Goal: Information Seeking & Learning: Learn about a topic

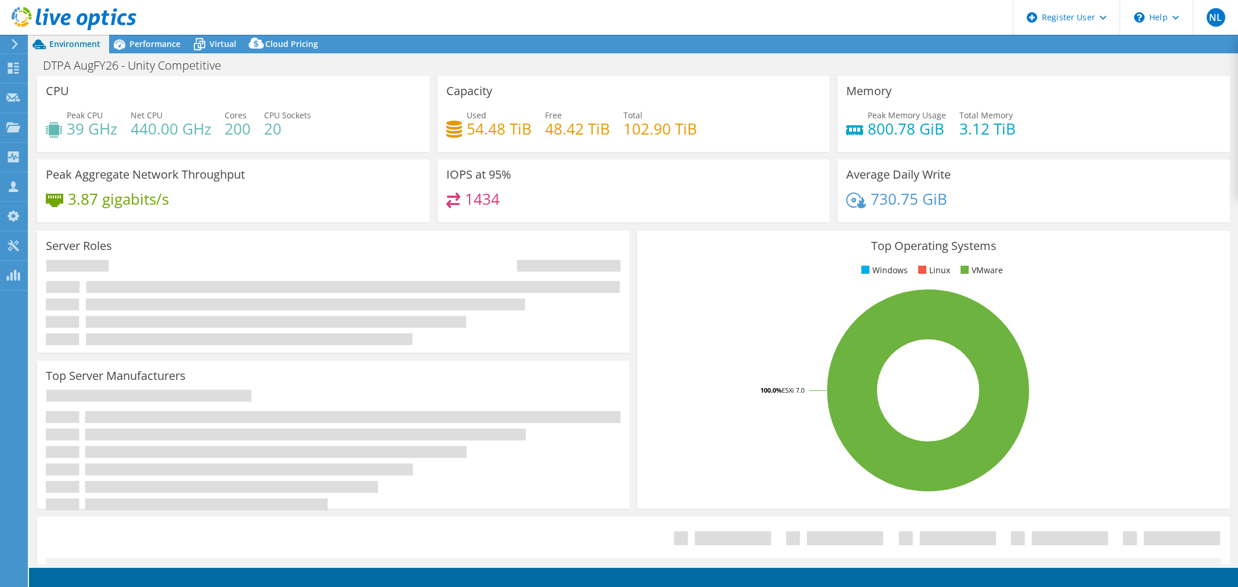
select select "USD"
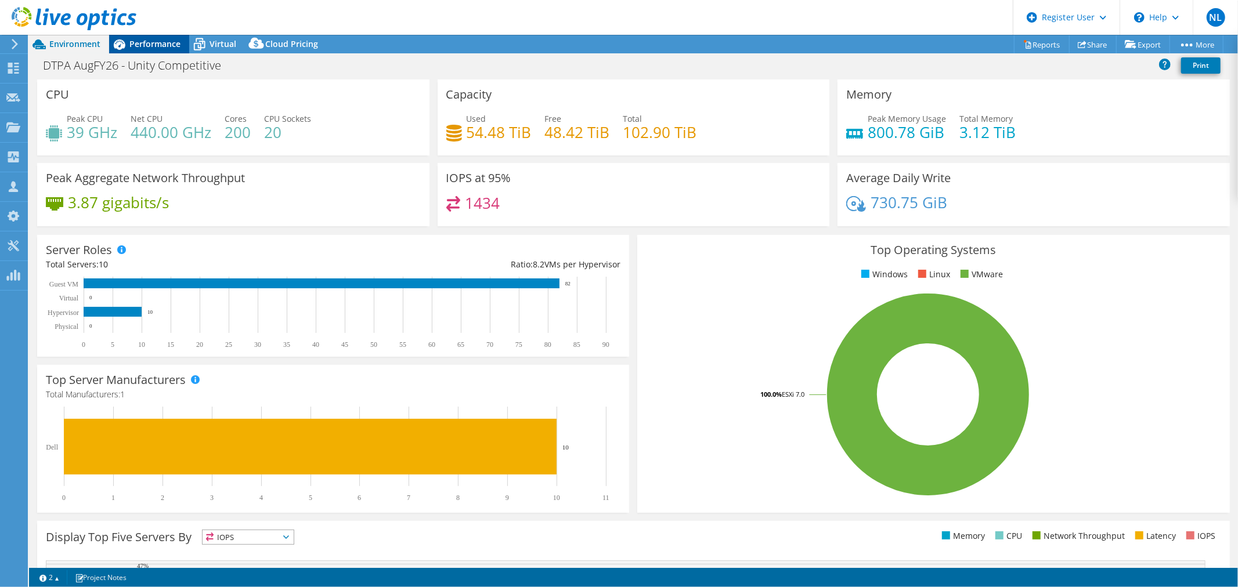
click at [131, 46] on span "Performance" at bounding box center [154, 43] width 51 height 11
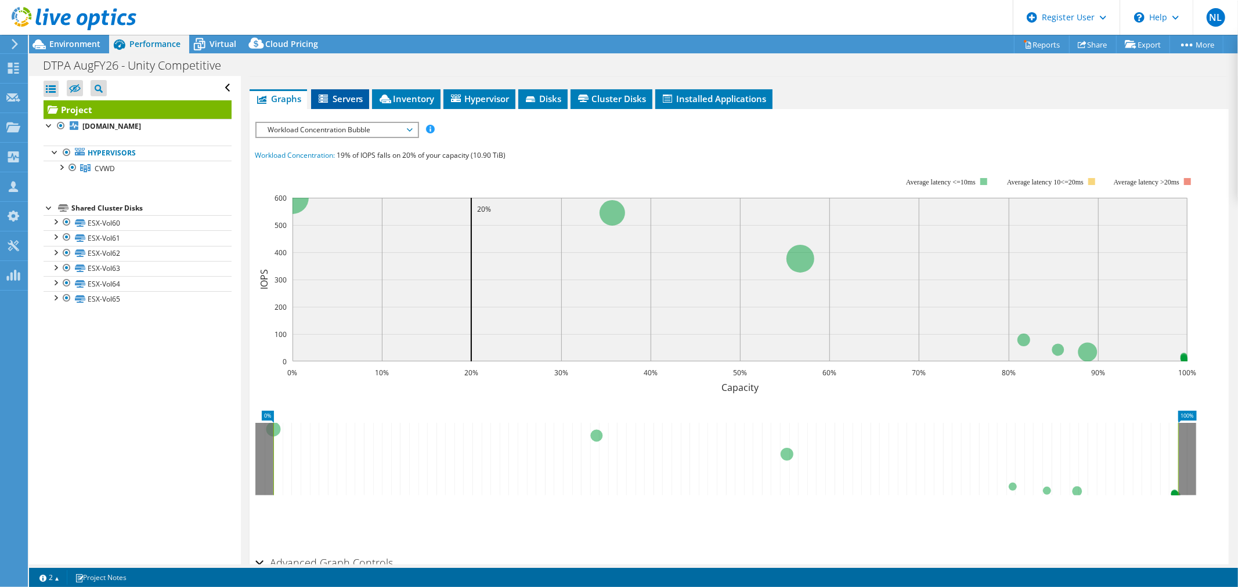
click at [343, 101] on span "Servers" at bounding box center [340, 99] width 46 height 12
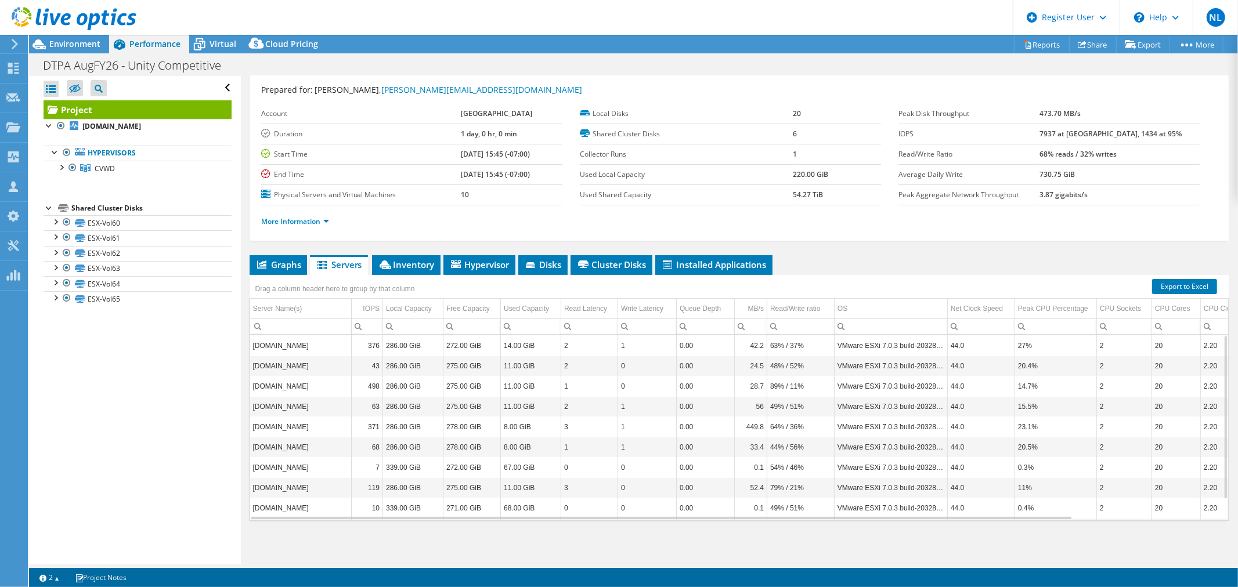
click at [405, 275] on div "Drag a column header here to group by that column" at bounding box center [335, 287] width 171 height 25
click at [405, 268] on span "Inventory" at bounding box center [406, 265] width 57 height 12
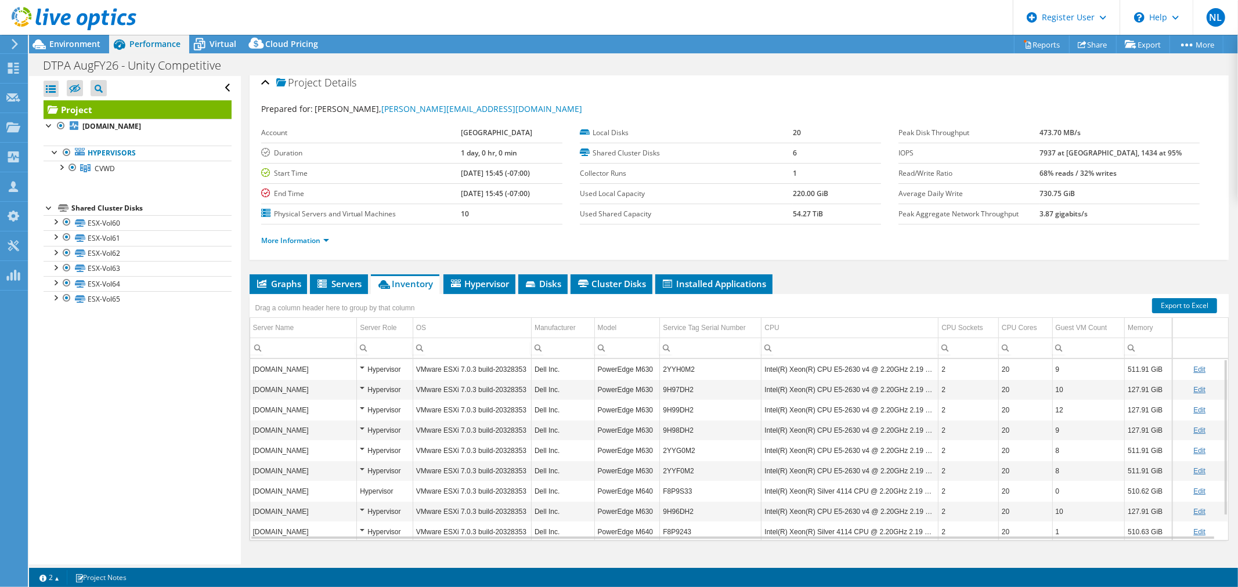
scroll to position [0, 0]
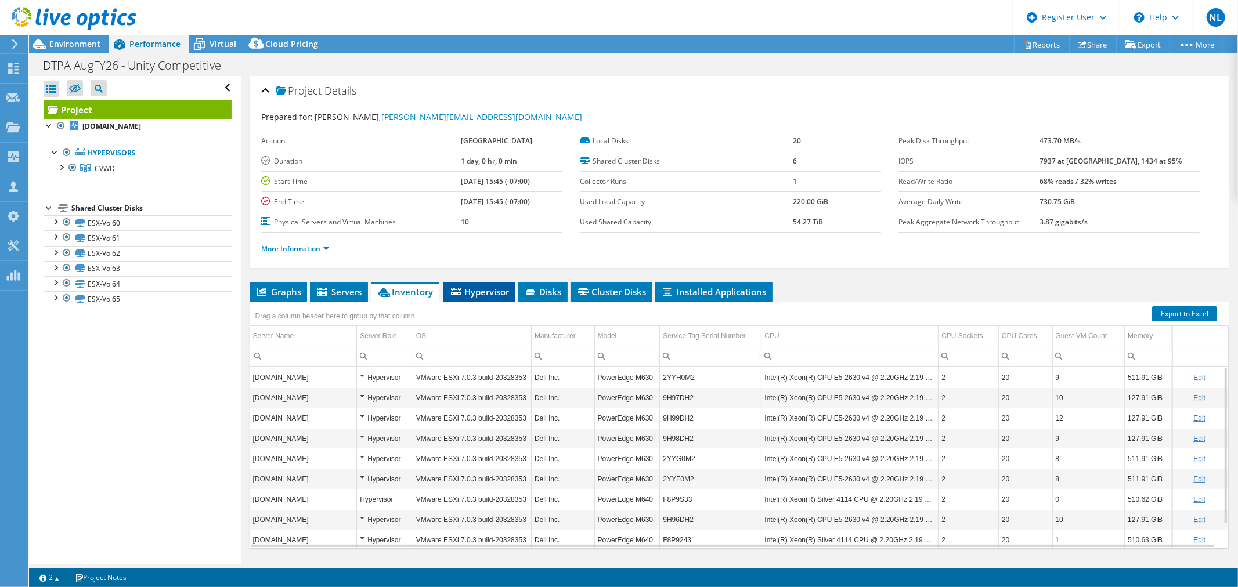
click at [495, 293] on span "Hypervisor" at bounding box center [479, 292] width 60 height 12
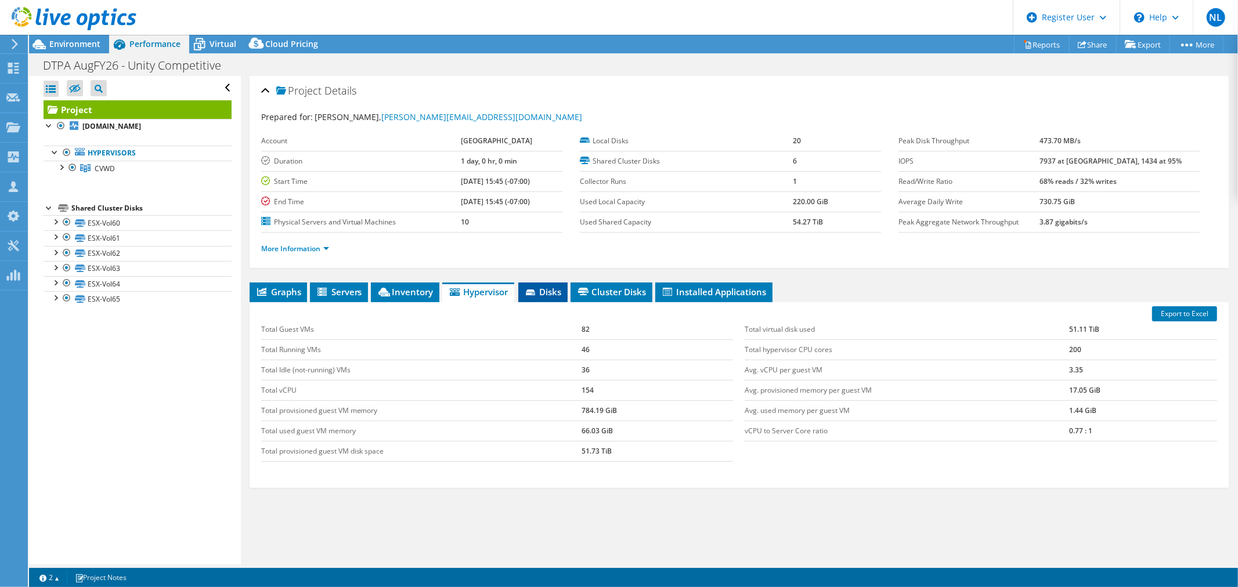
click at [568, 289] on li "Disks" at bounding box center [542, 293] width 49 height 20
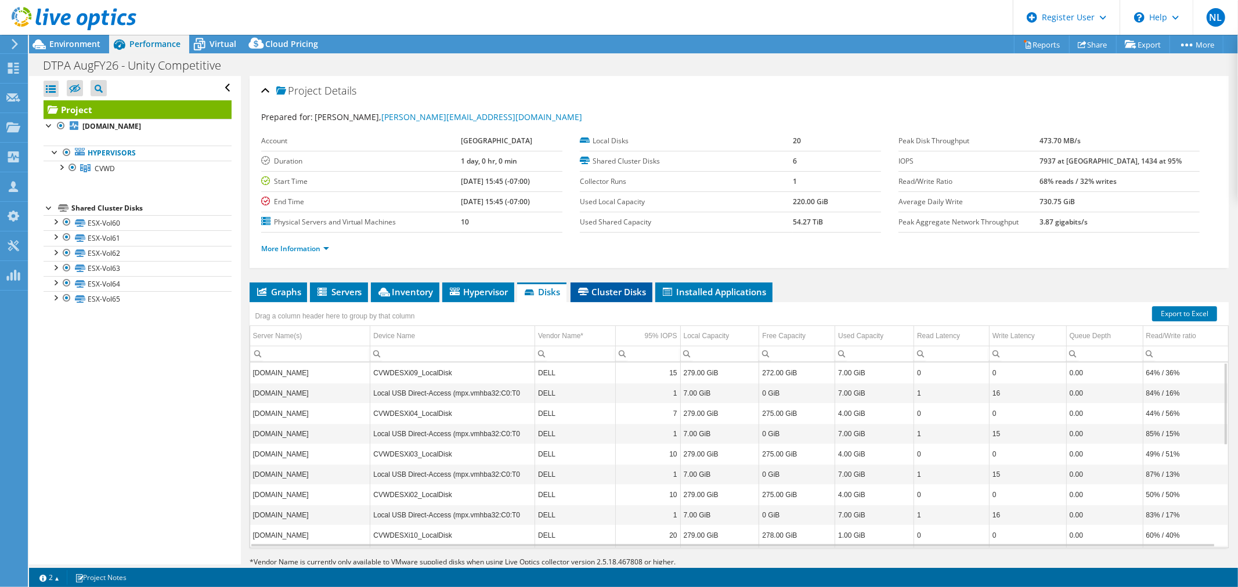
click at [610, 293] on span "Cluster Disks" at bounding box center [611, 292] width 70 height 12
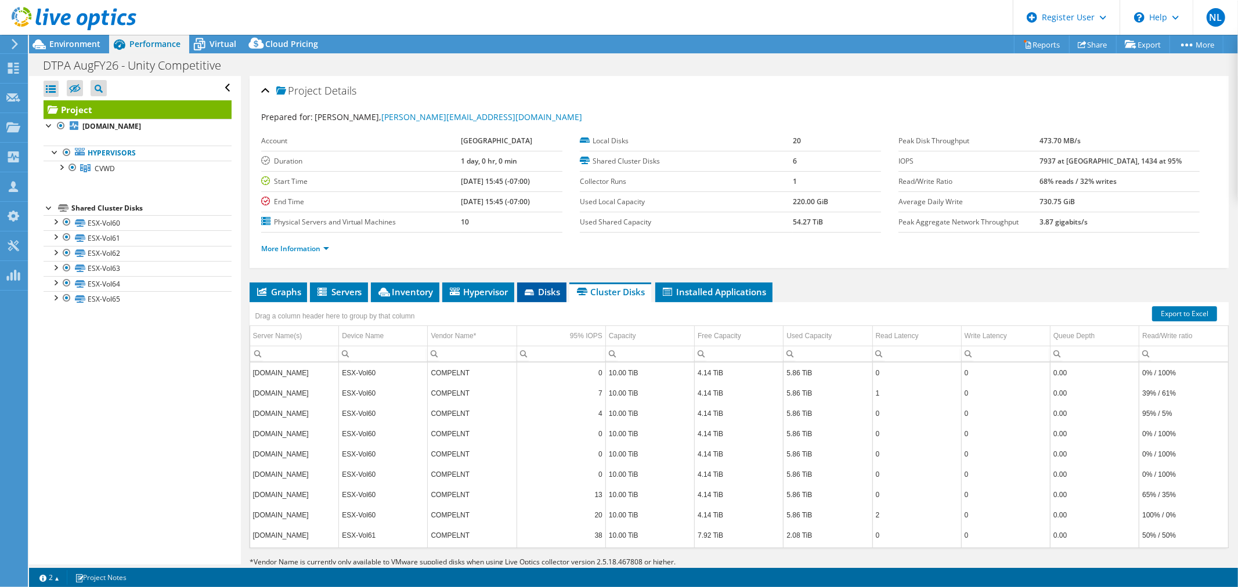
click at [551, 287] on span "Disks" at bounding box center [542, 292] width 38 height 12
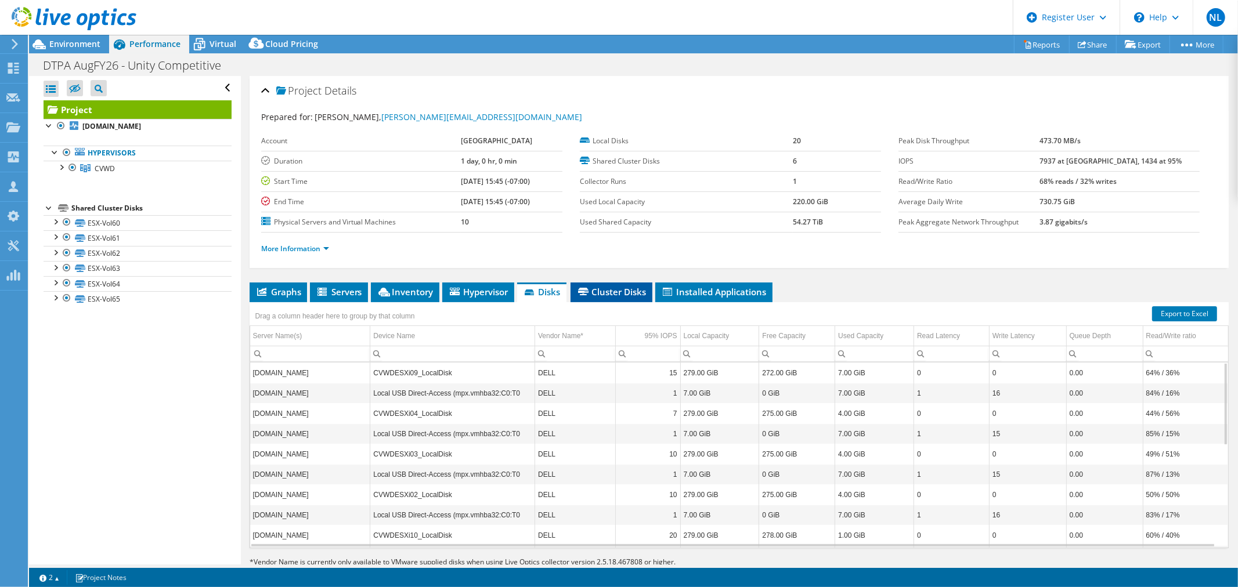
click at [589, 286] on span "Cluster Disks" at bounding box center [611, 292] width 70 height 12
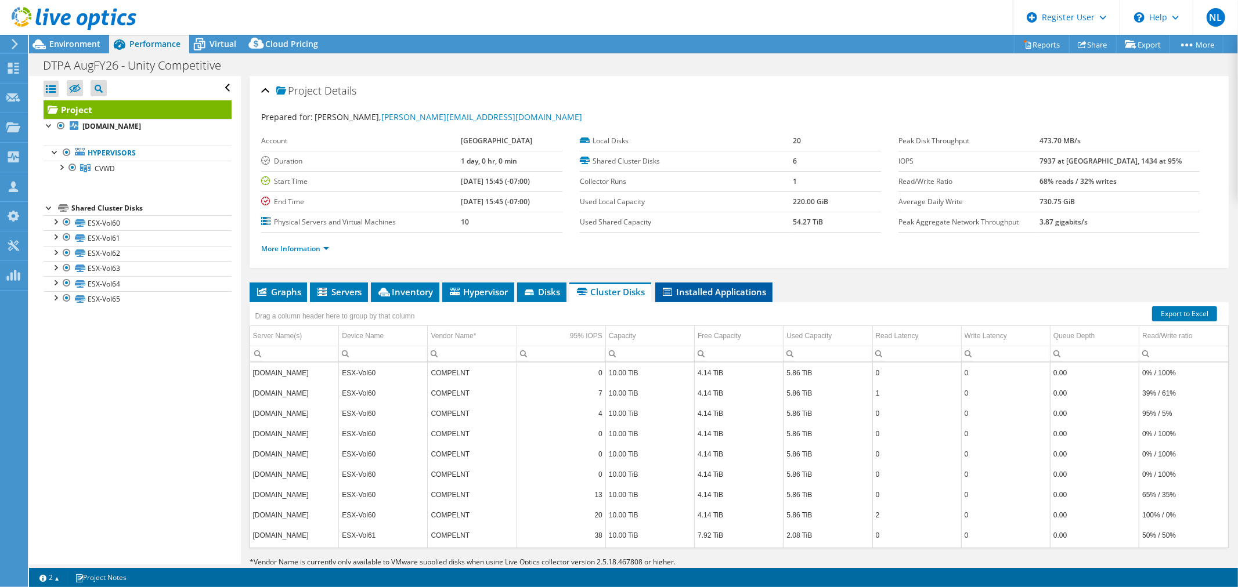
click at [670, 289] on icon at bounding box center [667, 292] width 9 height 8
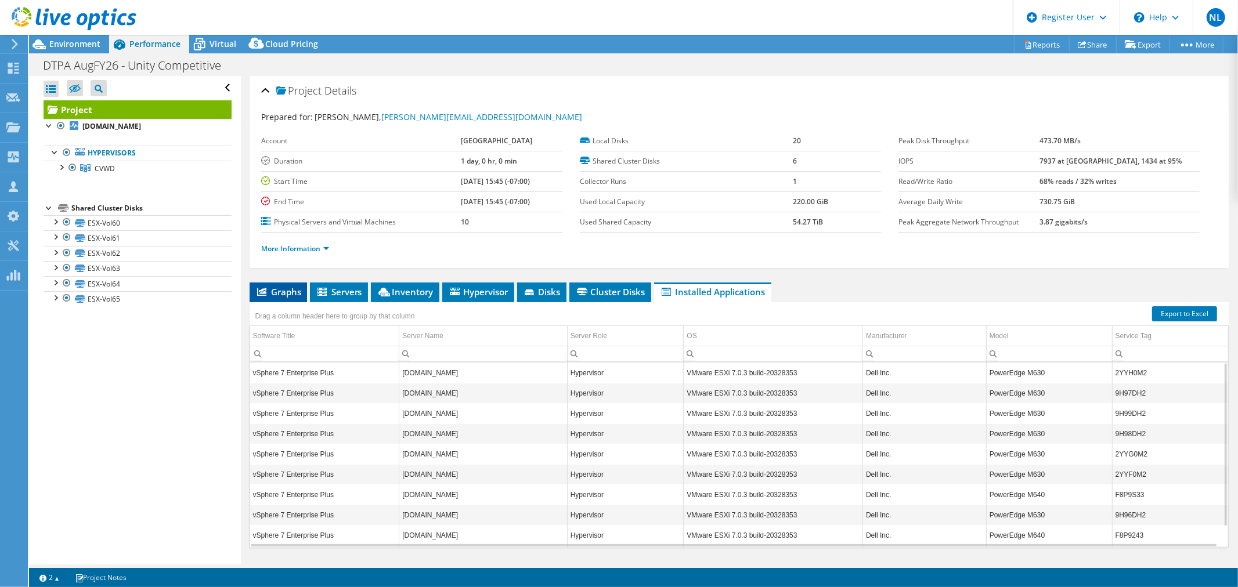
click at [275, 289] on span "Graphs" at bounding box center [278, 292] width 46 height 12
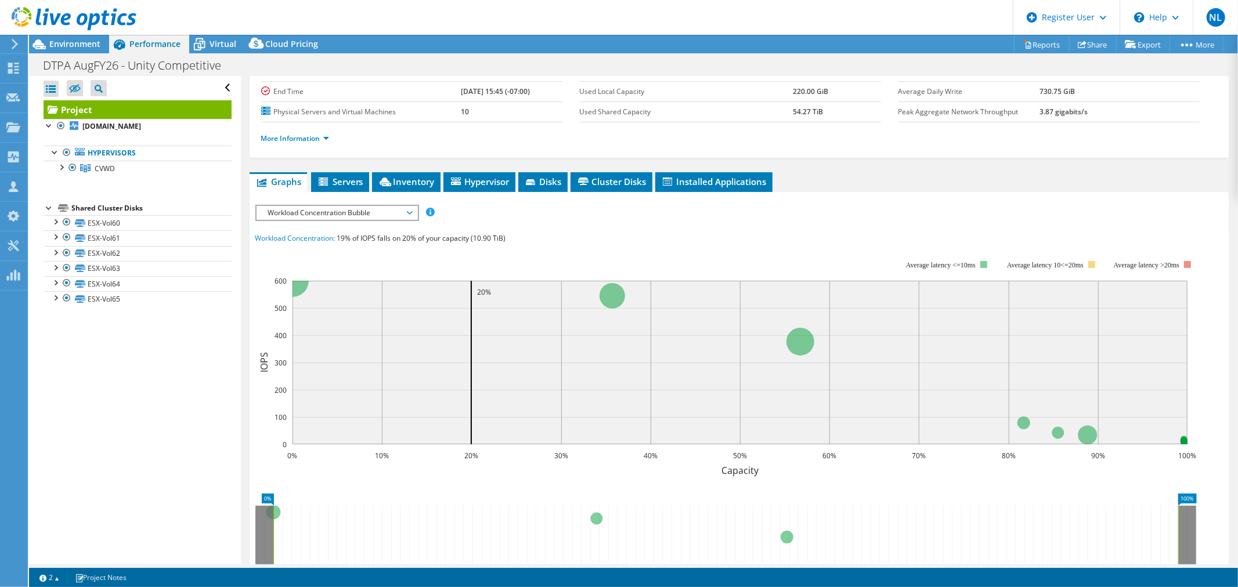
scroll to position [193, 0]
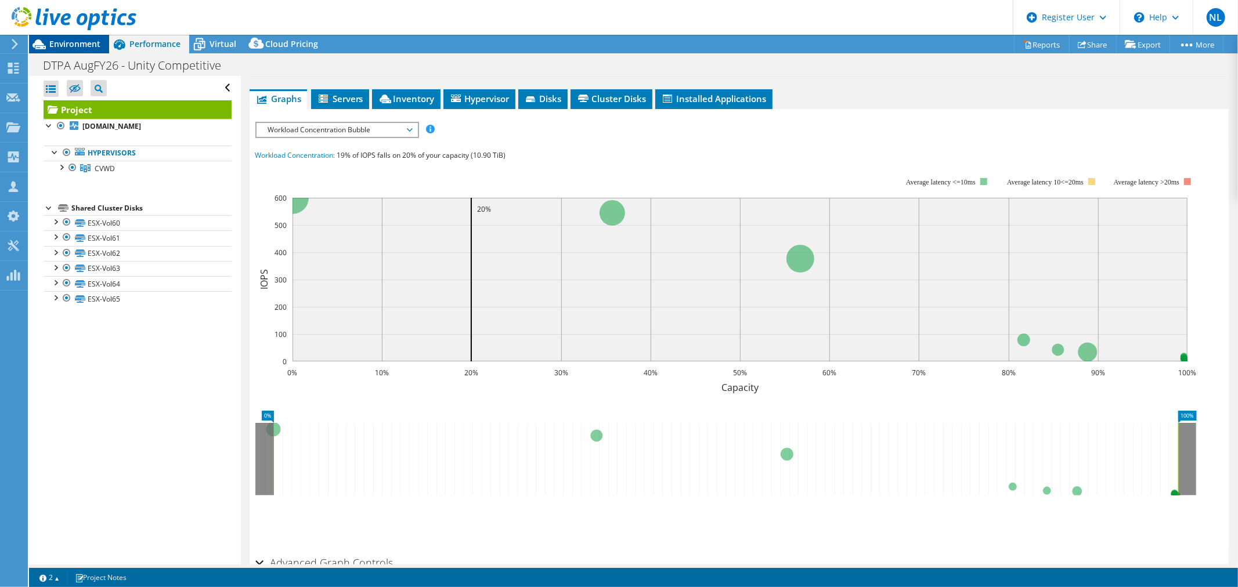
click at [81, 39] on span "Environment" at bounding box center [74, 43] width 51 height 11
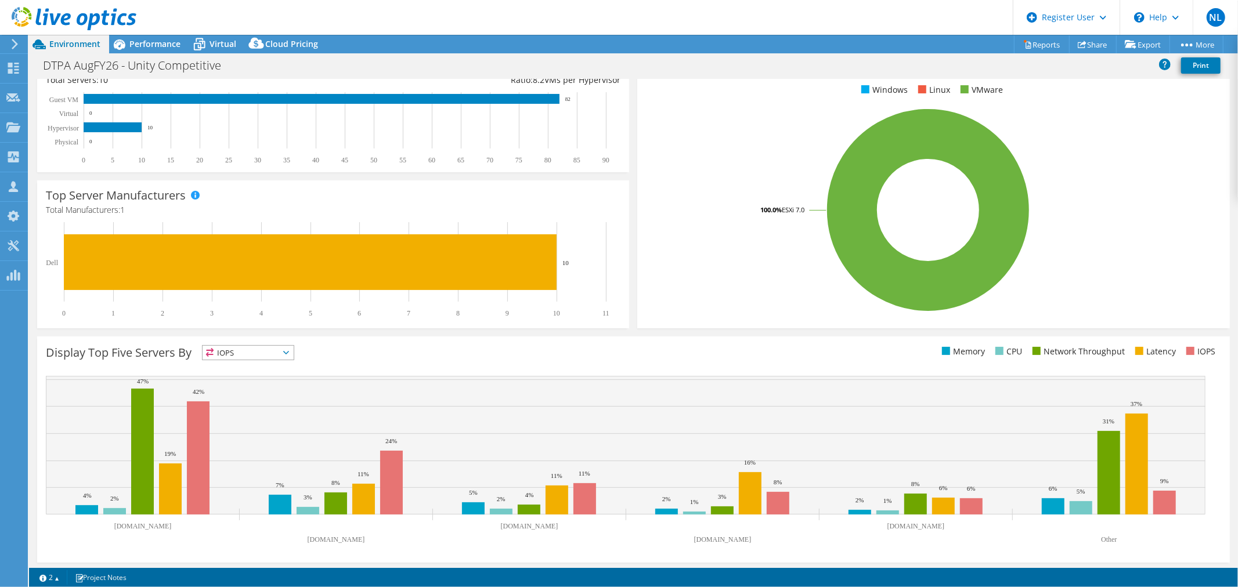
scroll to position [186, 0]
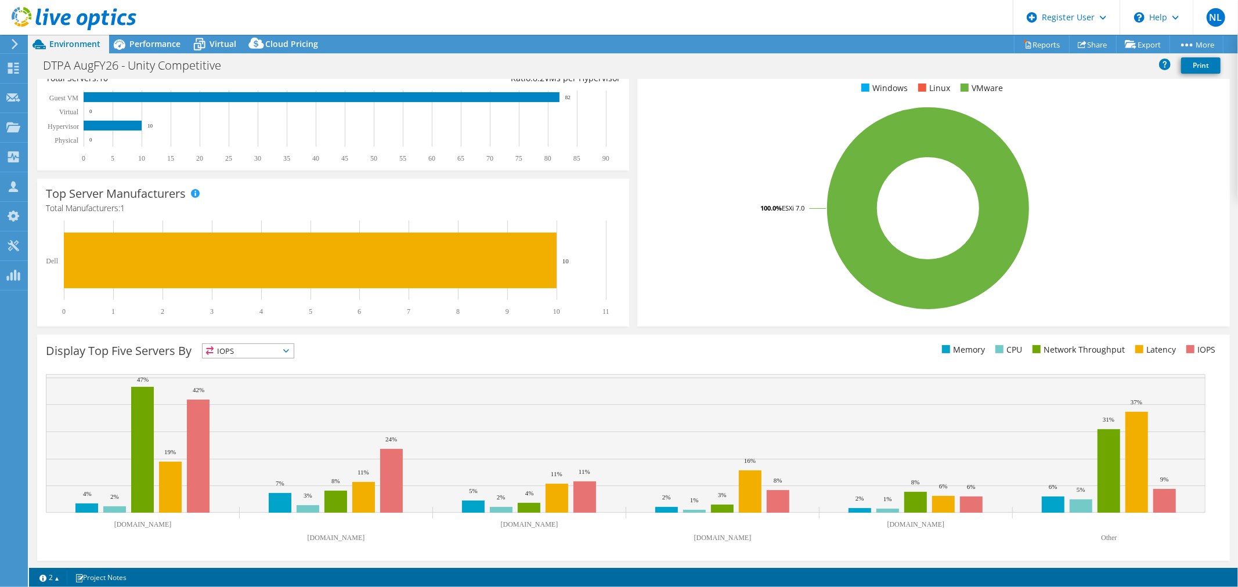
click at [263, 355] on span "IOPS" at bounding box center [248, 351] width 91 height 14
click at [253, 434] on li "Latency" at bounding box center [248, 431] width 91 height 16
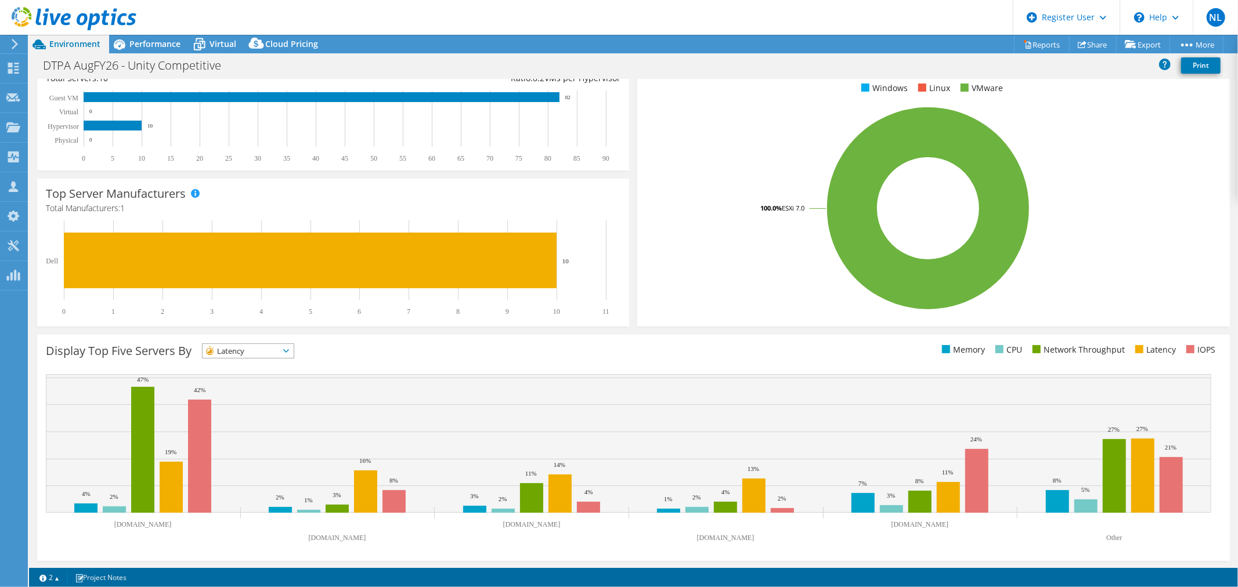
click at [257, 349] on span "Latency" at bounding box center [241, 351] width 77 height 14
click at [256, 367] on li "IOPS" at bounding box center [248, 366] width 91 height 16
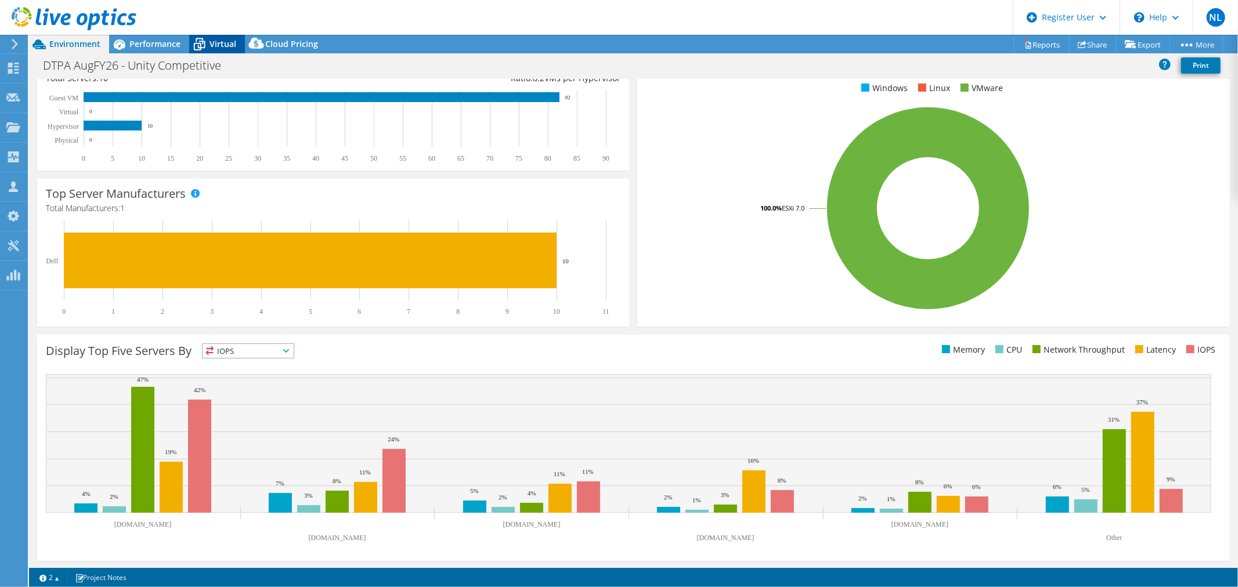
click at [222, 47] on span "Virtual" at bounding box center [223, 43] width 27 height 11
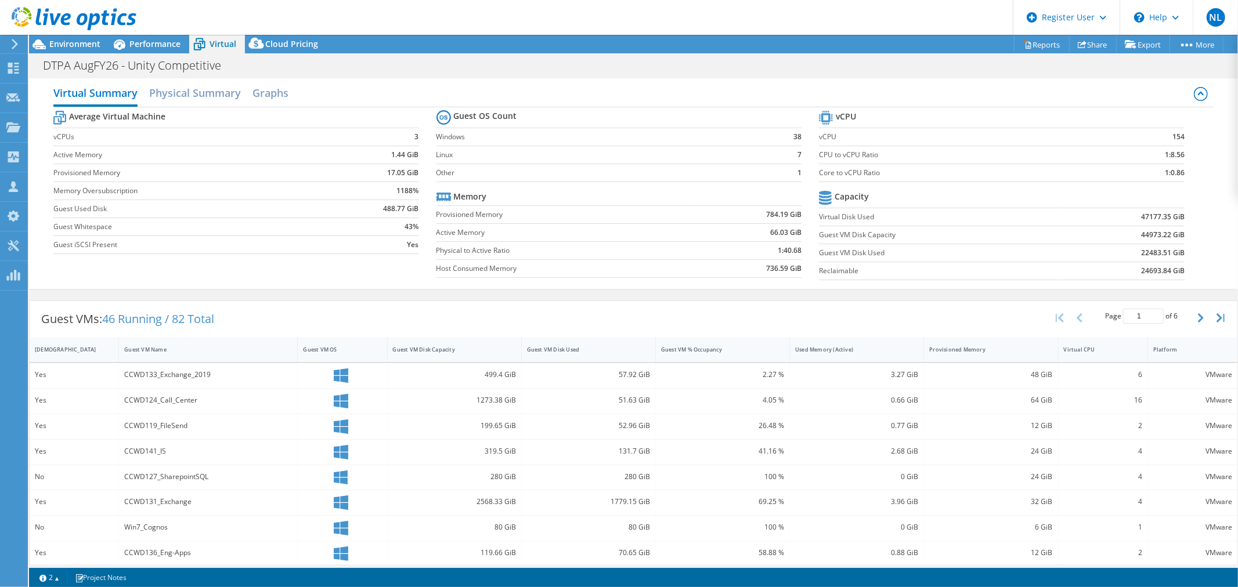
scroll to position [0, 0]
click at [196, 95] on h2 "Physical Summary" at bounding box center [195, 98] width 92 height 26
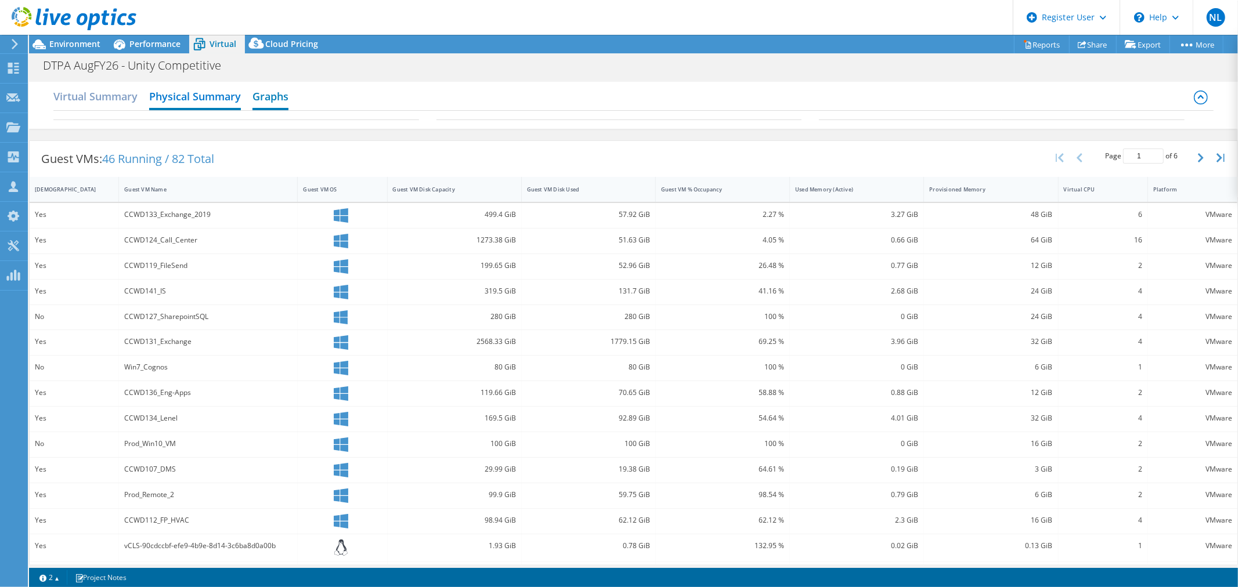
click at [259, 93] on h2 "Graphs" at bounding box center [271, 98] width 36 height 26
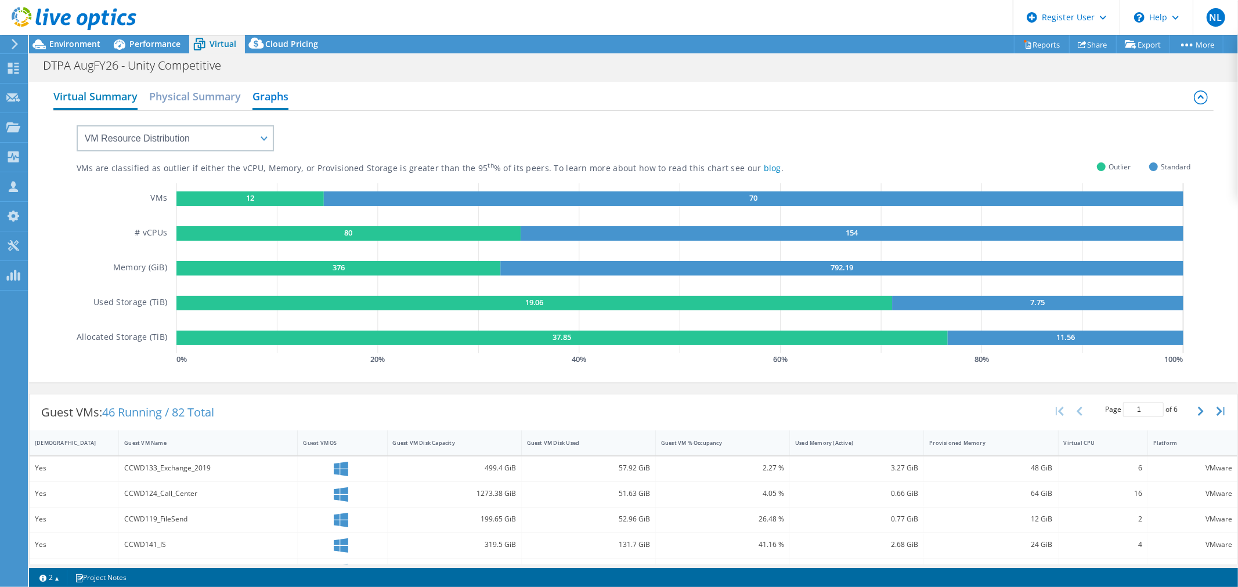
click at [89, 107] on h2 "Virtual Summary" at bounding box center [95, 98] width 84 height 26
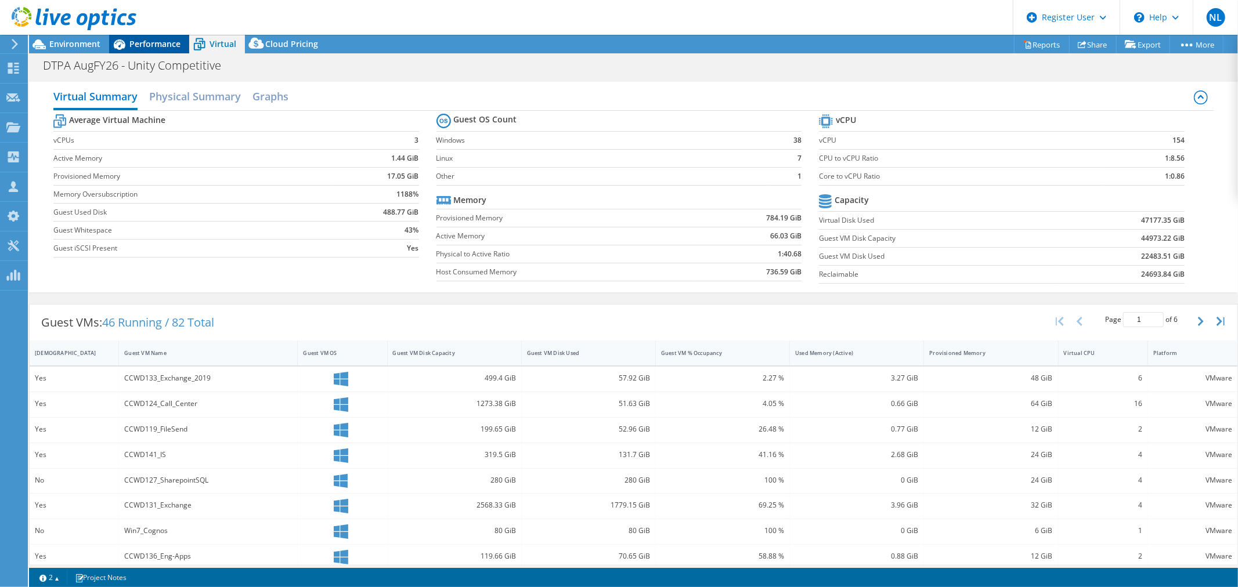
click at [142, 43] on span "Performance" at bounding box center [154, 43] width 51 height 11
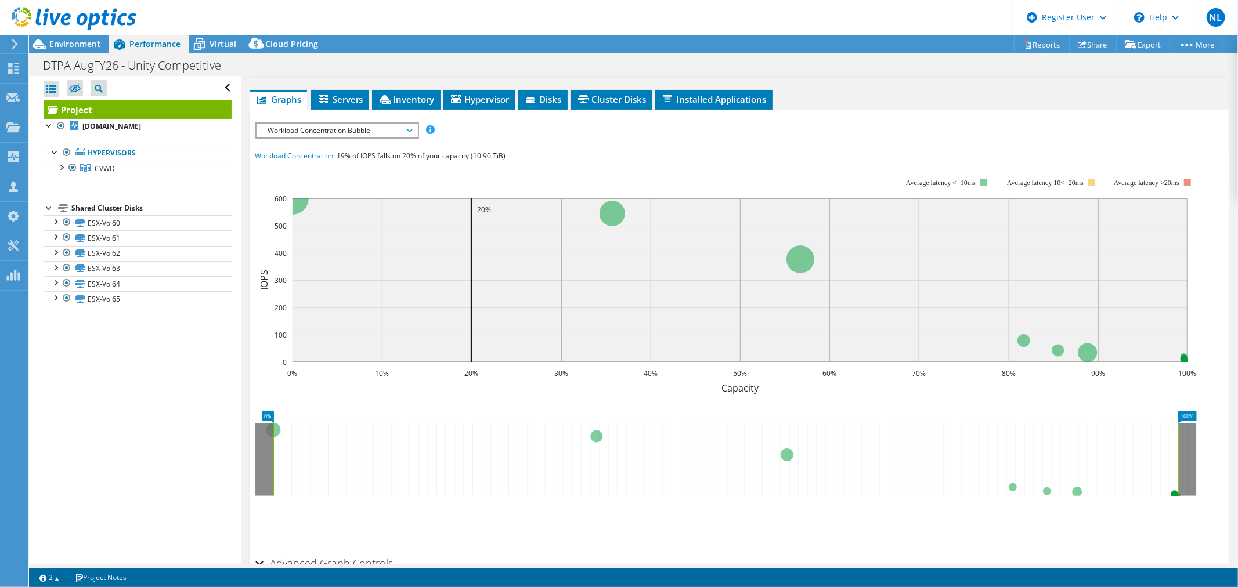
click at [361, 125] on span "Workload Concentration Bubble" at bounding box center [336, 131] width 149 height 14
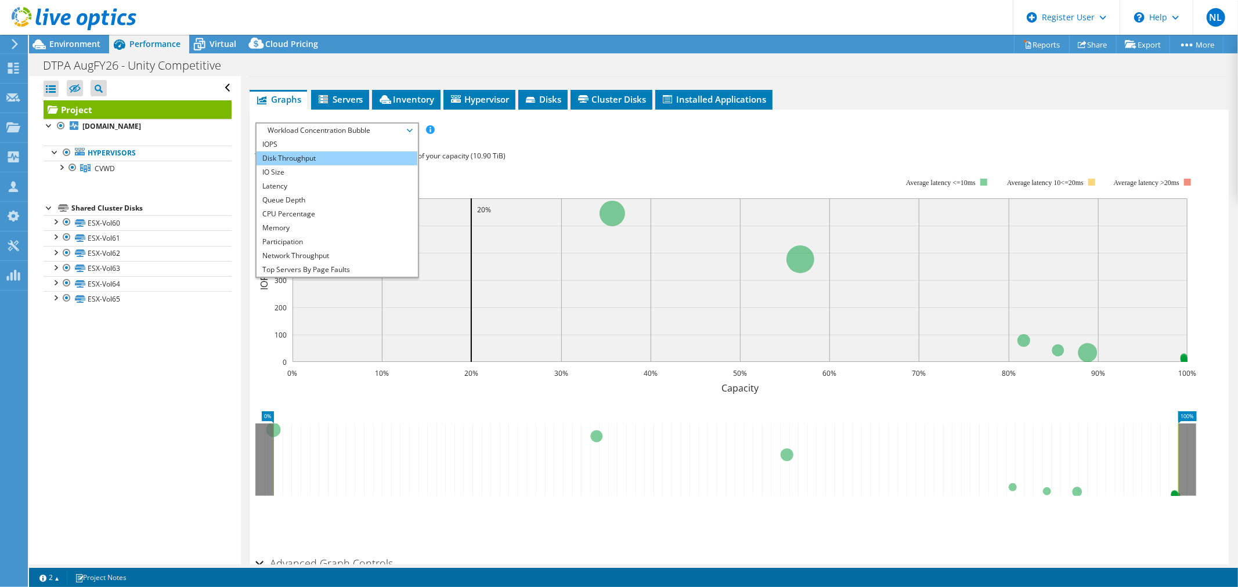
click at [340, 157] on li "Disk Throughput" at bounding box center [337, 159] width 161 height 14
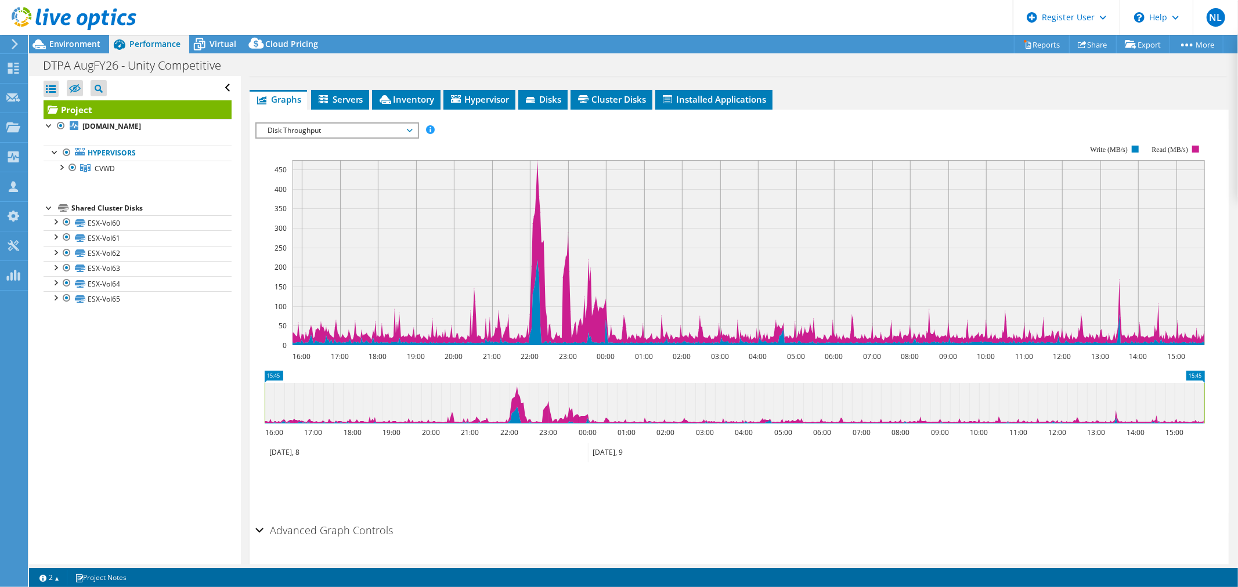
click at [347, 128] on span "Disk Throughput" at bounding box center [336, 131] width 149 height 14
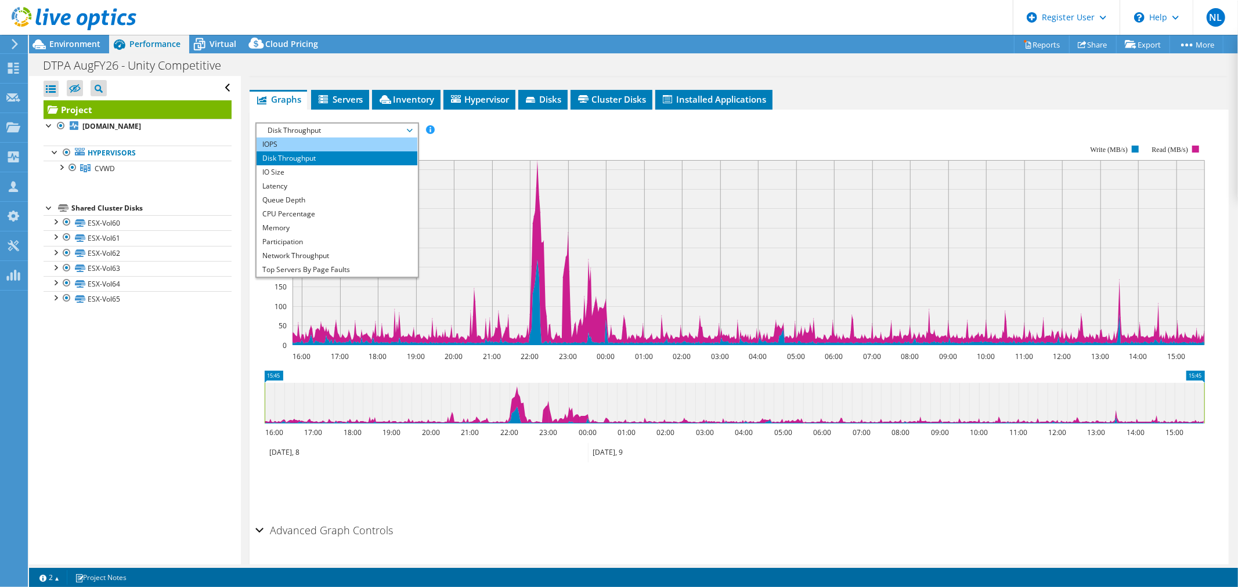
click at [348, 146] on li "IOPS" at bounding box center [337, 145] width 161 height 14
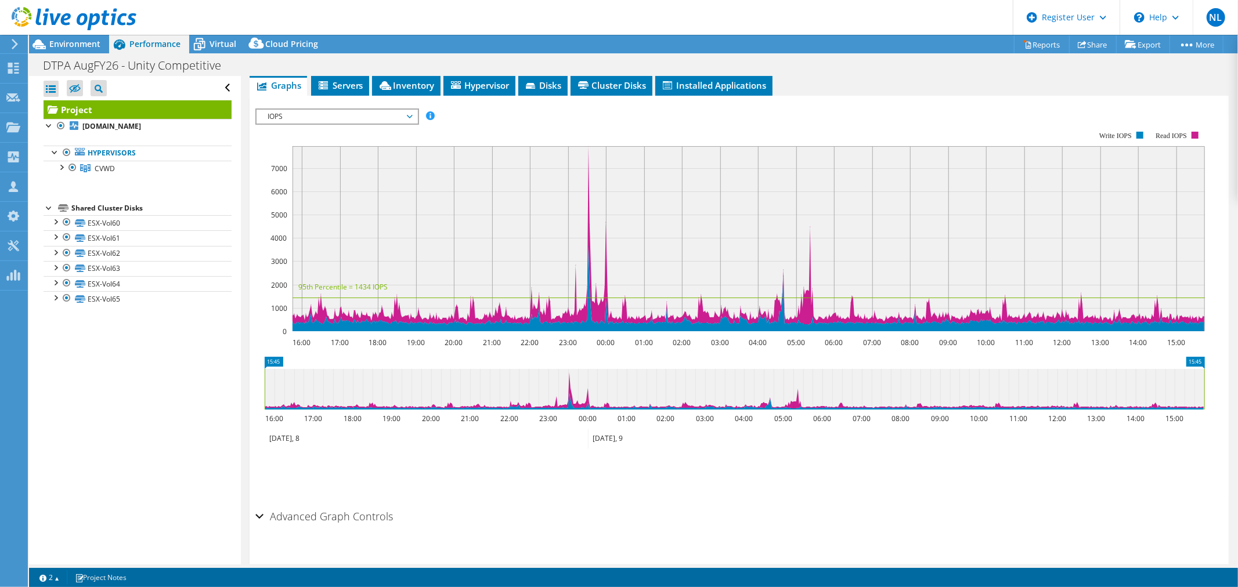
scroll to position [224, 0]
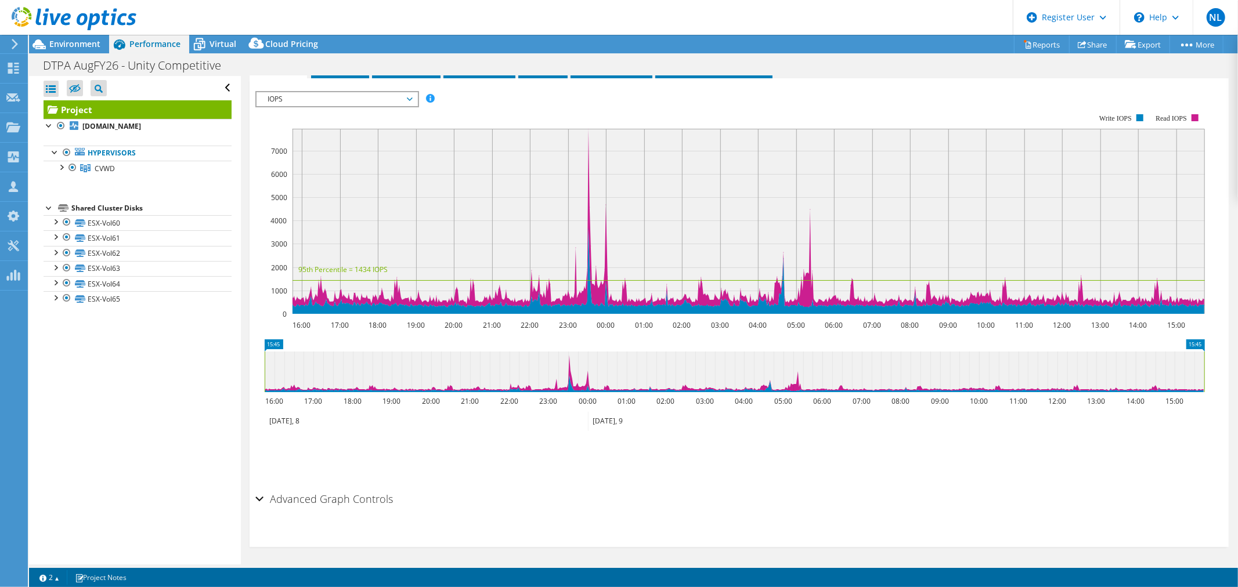
click at [336, 493] on h2 "Advanced Graph Controls" at bounding box center [324, 499] width 138 height 23
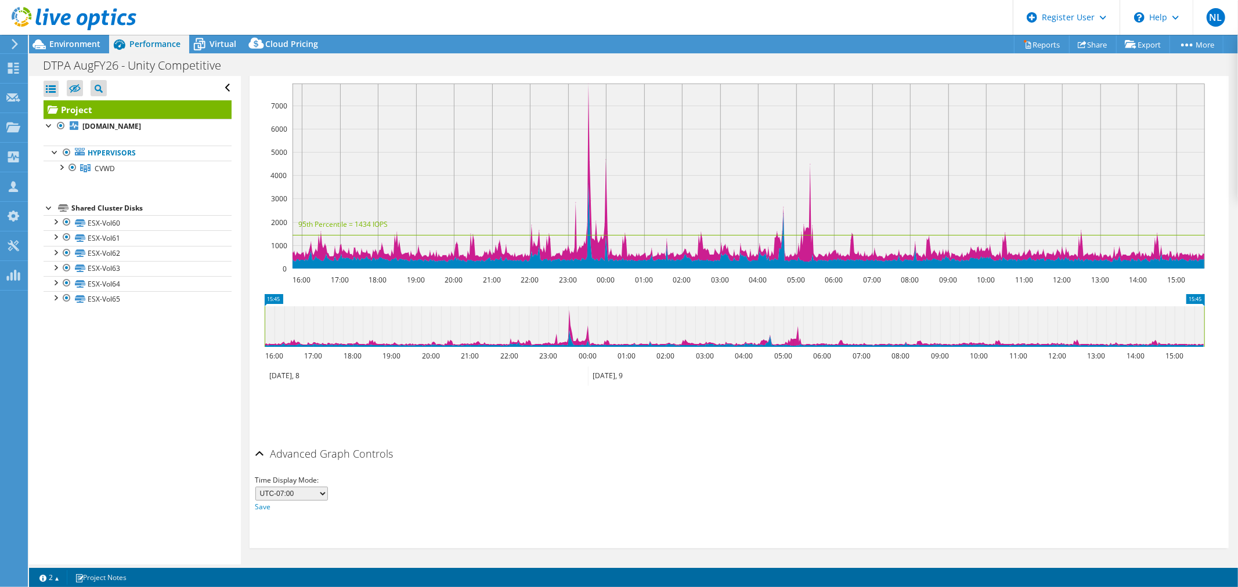
click at [358, 453] on h2 "Advanced Graph Controls" at bounding box center [324, 453] width 138 height 23
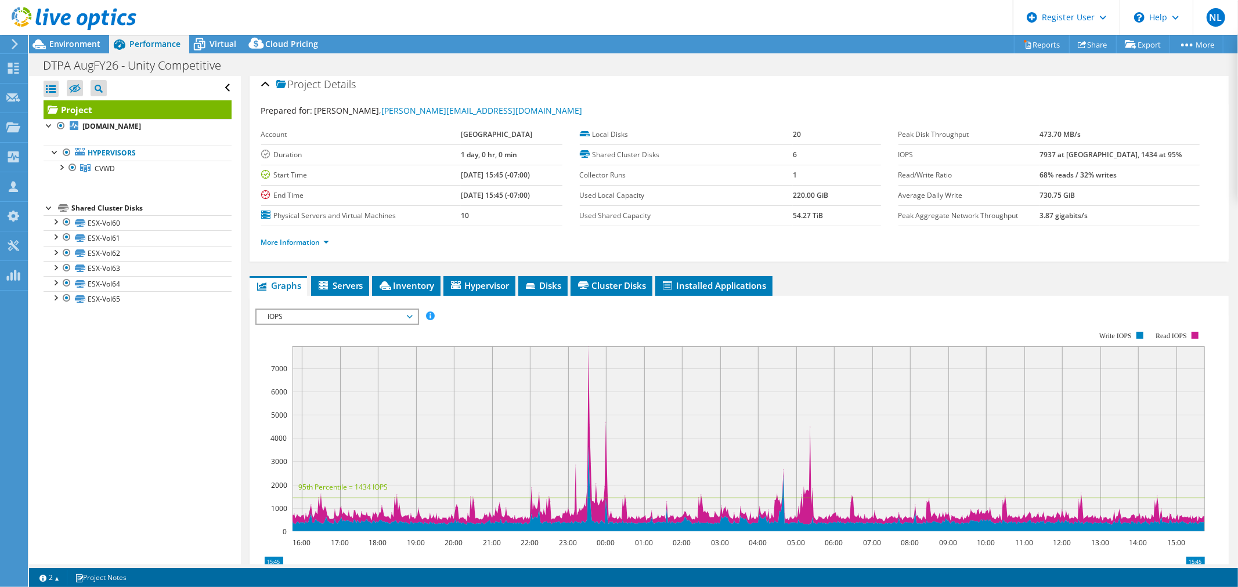
scroll to position [0, 0]
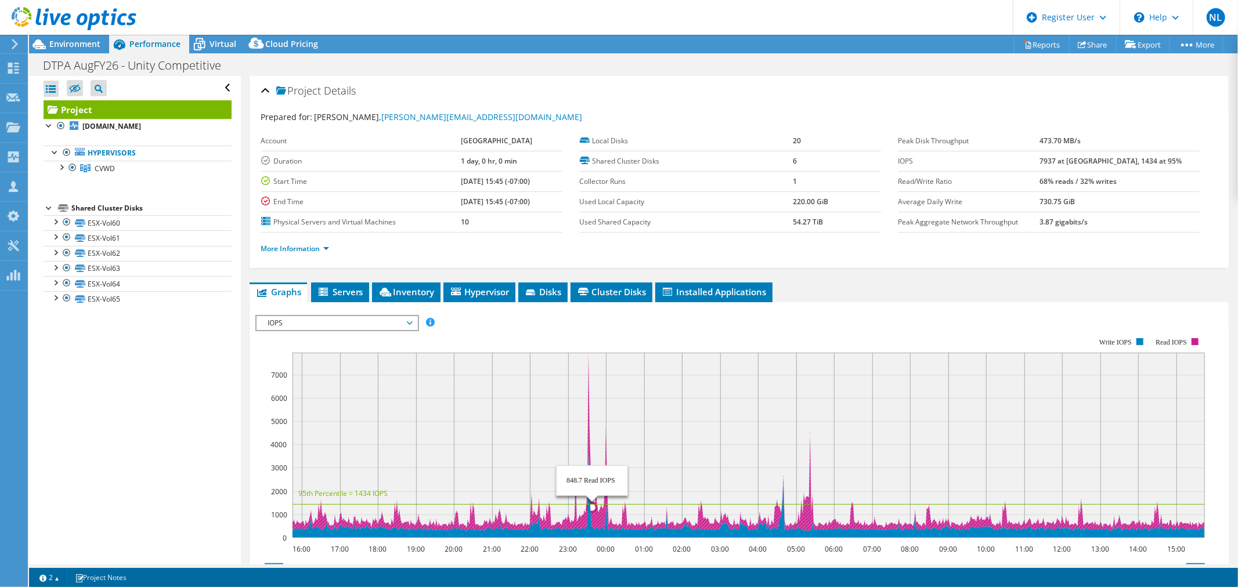
drag, startPoint x: 589, startPoint y: 486, endPoint x: 593, endPoint y: 500, distance: 14.4
click at [593, 500] on g at bounding box center [748, 441] width 913 height 179
drag, startPoint x: 589, startPoint y: 356, endPoint x: 589, endPoint y: 379, distance: 23.2
click at [819, 312] on div "IOPS Disk Throughput IO Size Latency Queue Depth CPU Percentage Memory Page Fau…" at bounding box center [739, 510] width 968 height 402
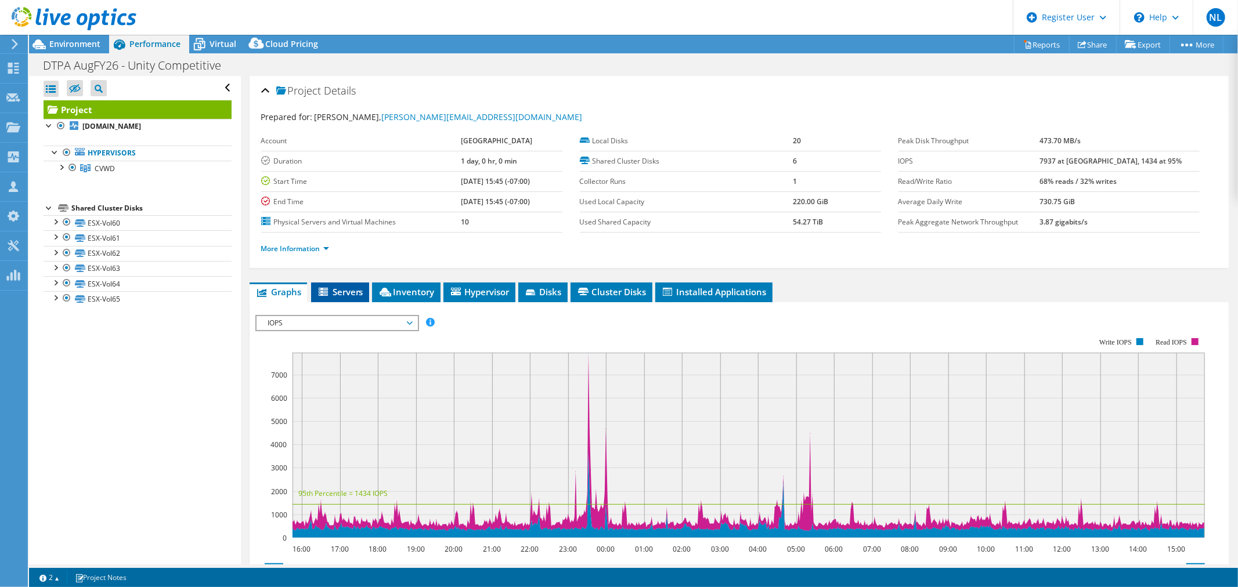
click at [327, 294] on icon at bounding box center [325, 293] width 12 height 10
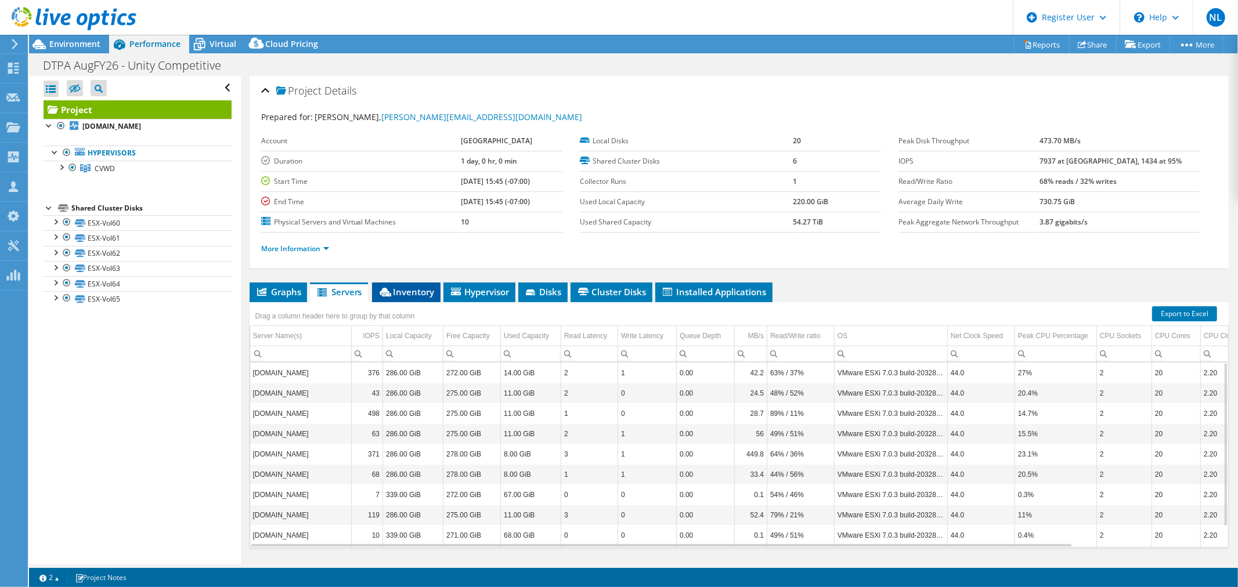
click at [405, 292] on span "Inventory" at bounding box center [406, 292] width 57 height 12
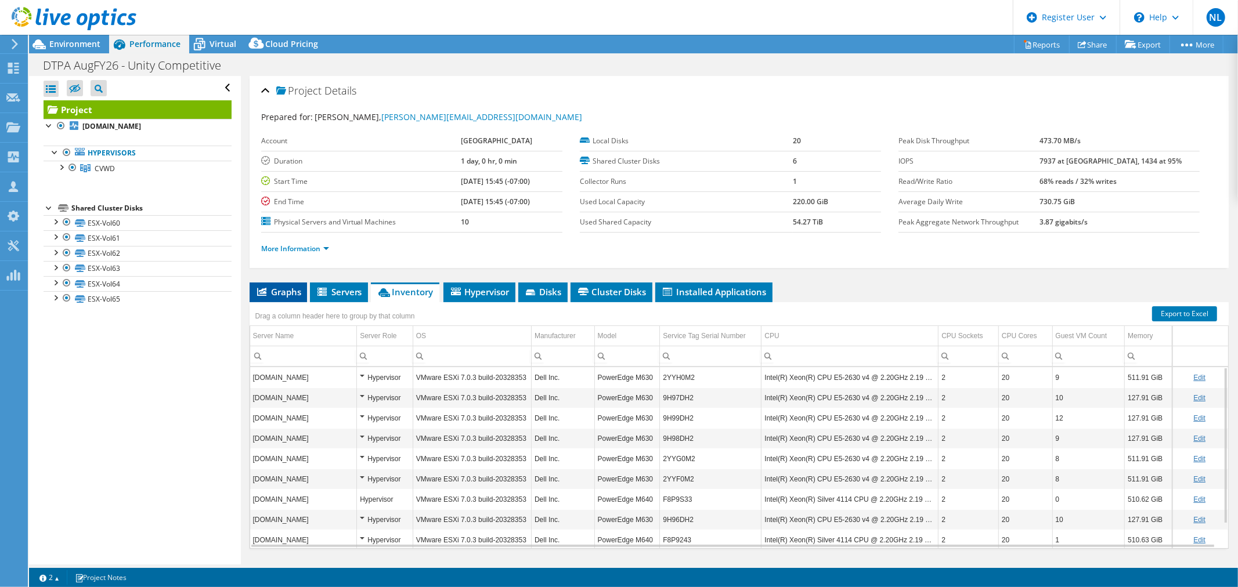
click at [274, 283] on li "Graphs" at bounding box center [278, 293] width 57 height 20
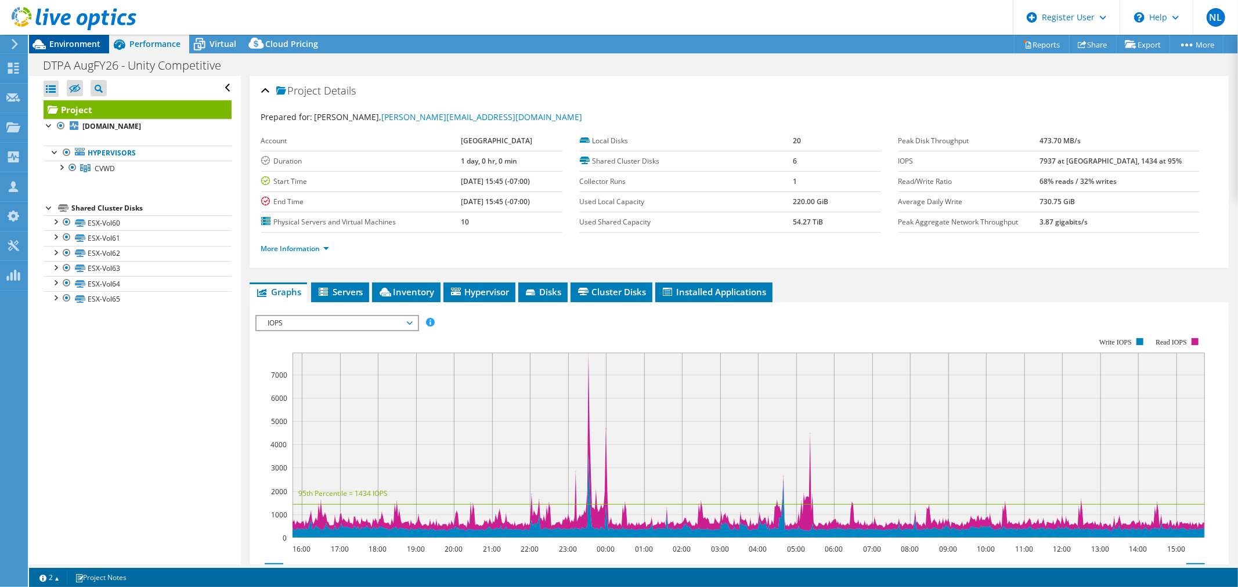
click at [71, 42] on span "Environment" at bounding box center [74, 43] width 51 height 11
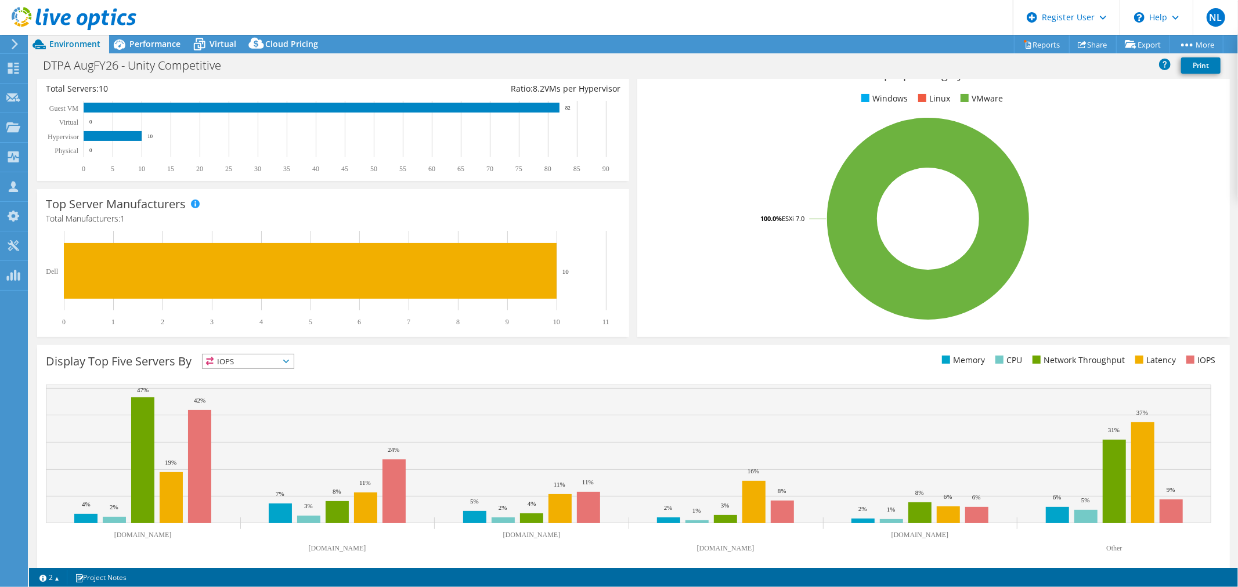
scroll to position [186, 0]
